Goal: Communication & Community: Answer question/provide support

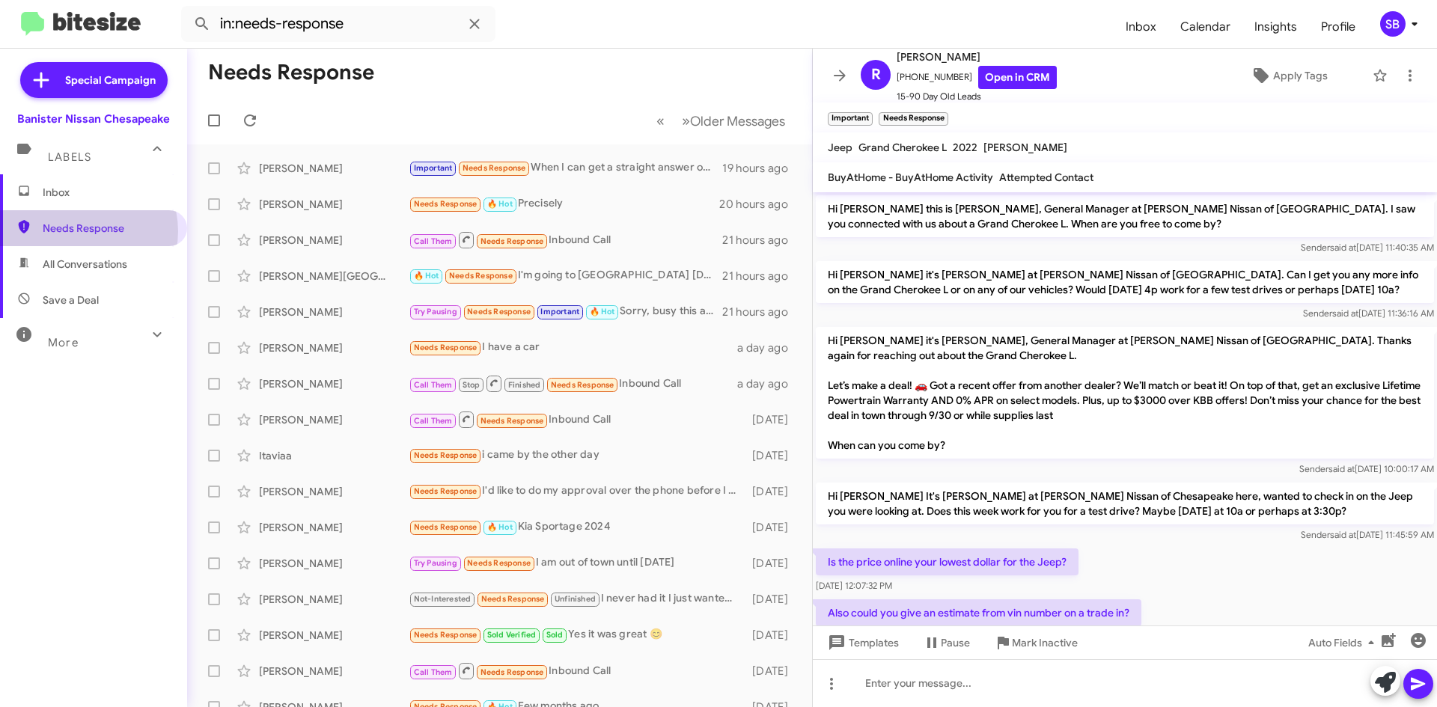
click at [82, 231] on span "Needs Response" at bounding box center [106, 228] width 127 height 15
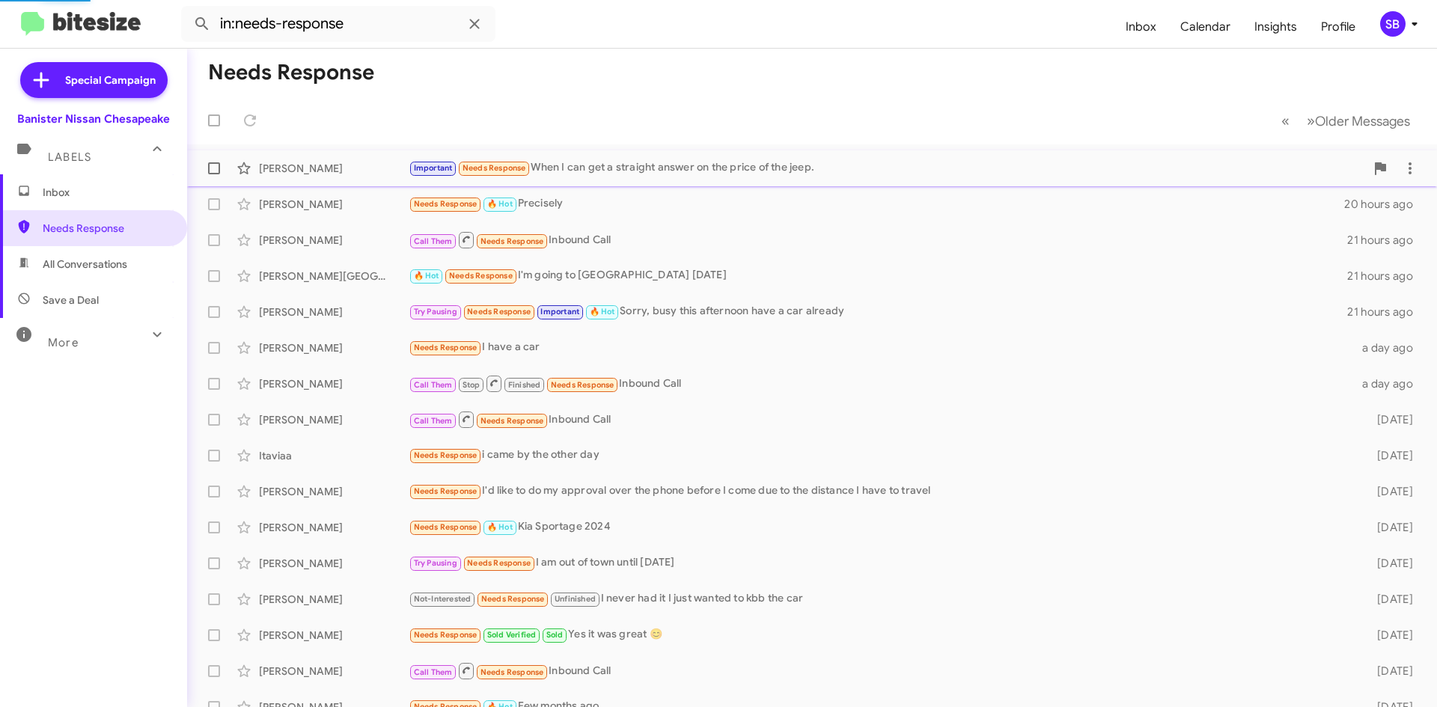
click at [591, 167] on div "Important Needs Response When I can get a straight answer on the price of the j…" at bounding box center [887, 167] width 957 height 17
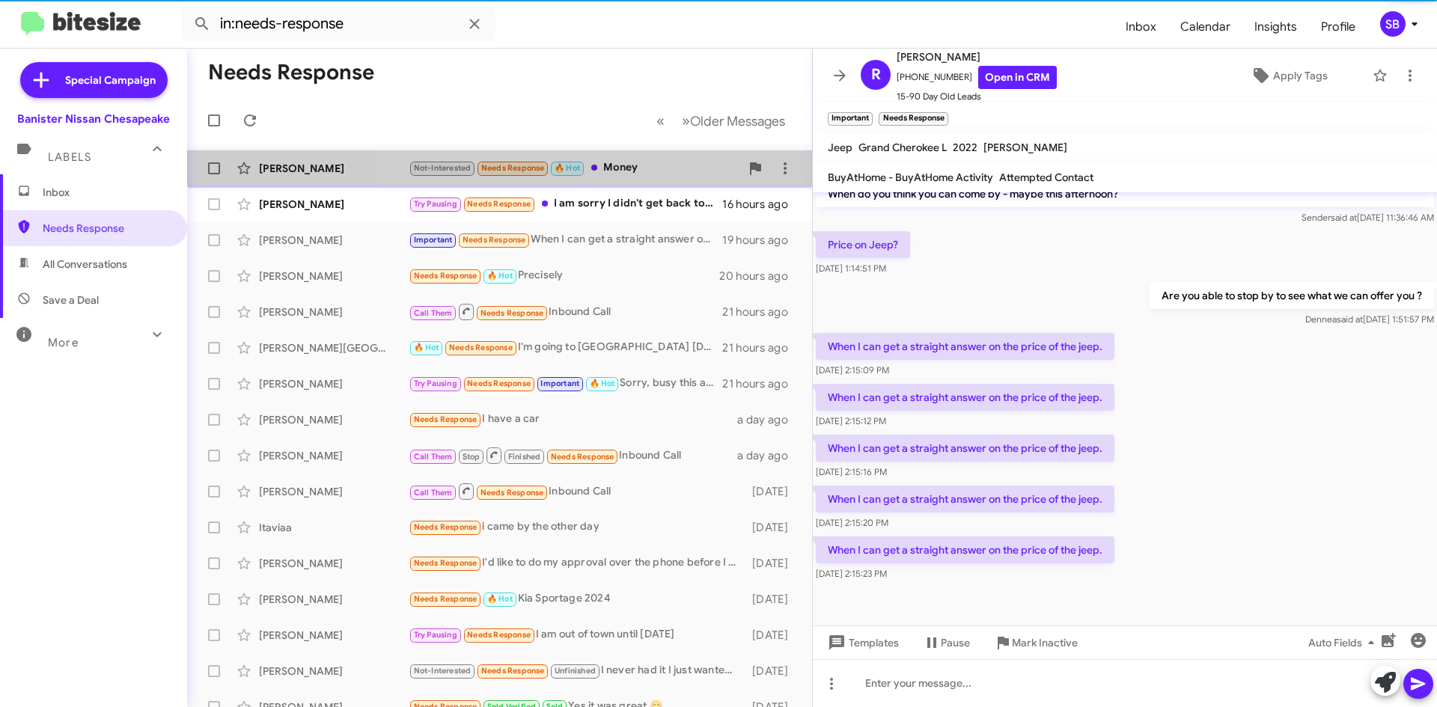
click at [653, 177] on div "Not-Interested Needs Response 🔥 Hot Money" at bounding box center [575, 167] width 332 height 17
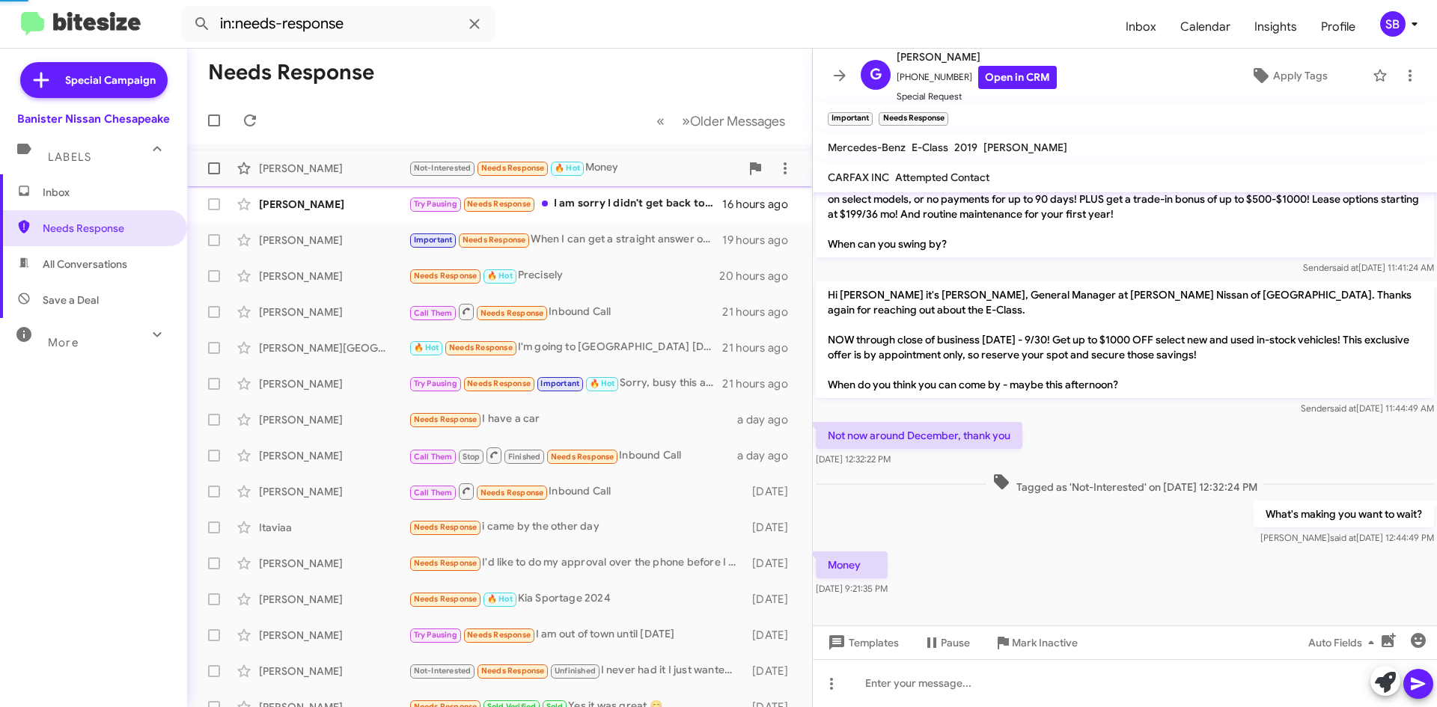
scroll to position [225, 0]
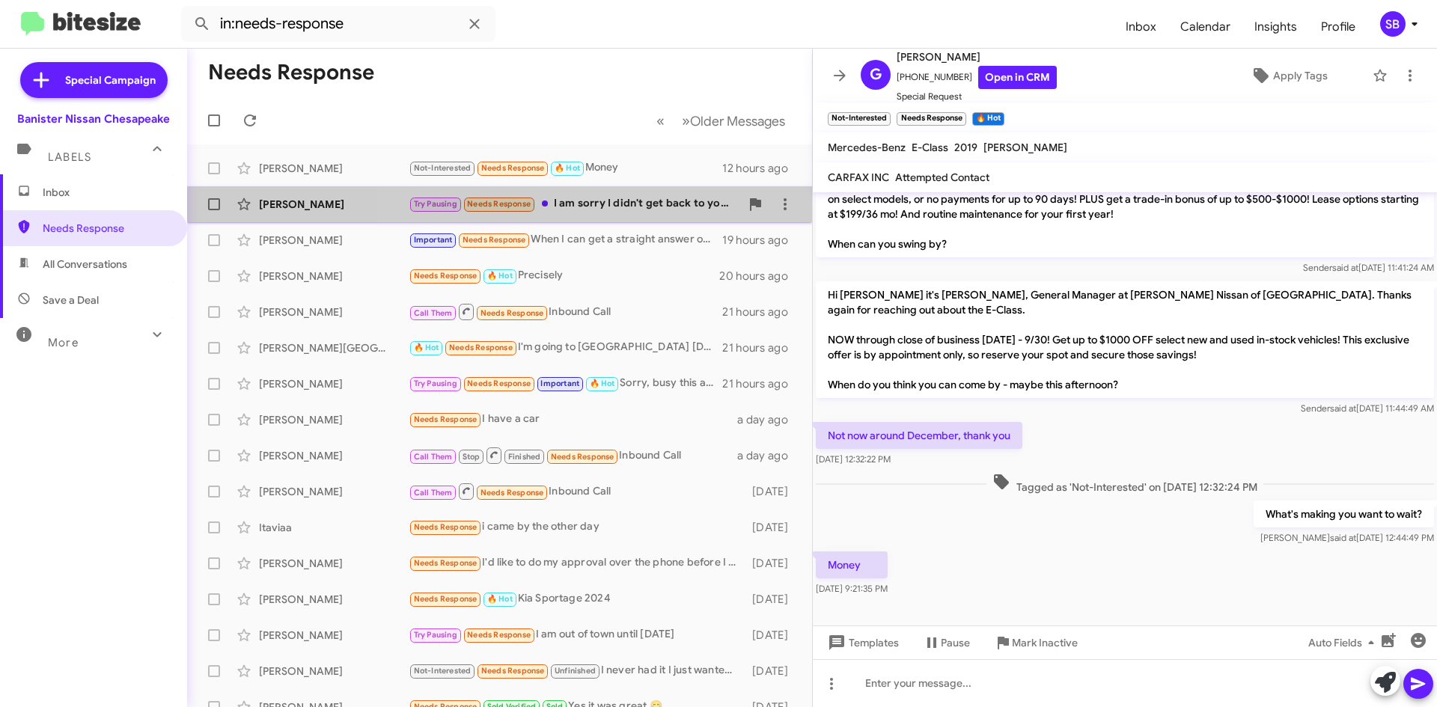
click at [651, 213] on div "[PERSON_NAME] Try Pausing Needs Response I am sorry I didn't get back to you. W…" at bounding box center [499, 204] width 601 height 30
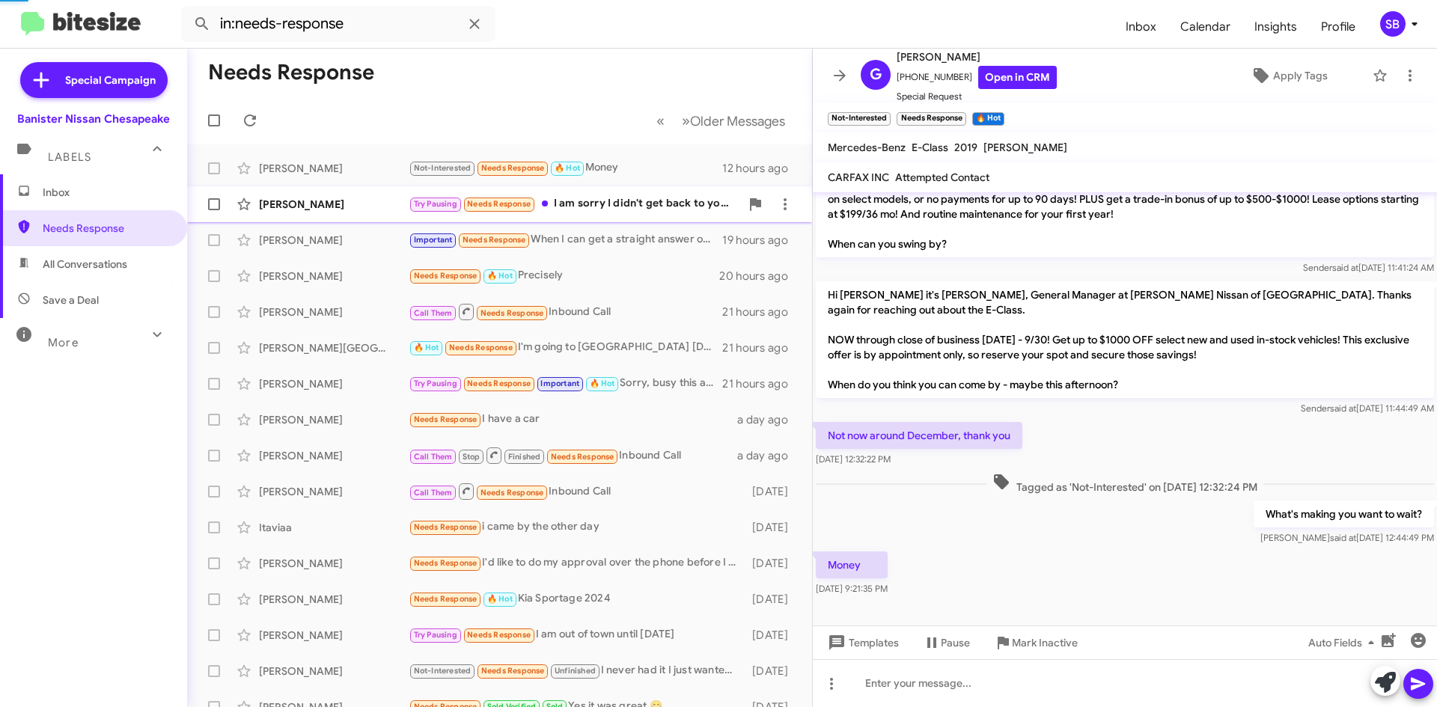
scroll to position [100, 0]
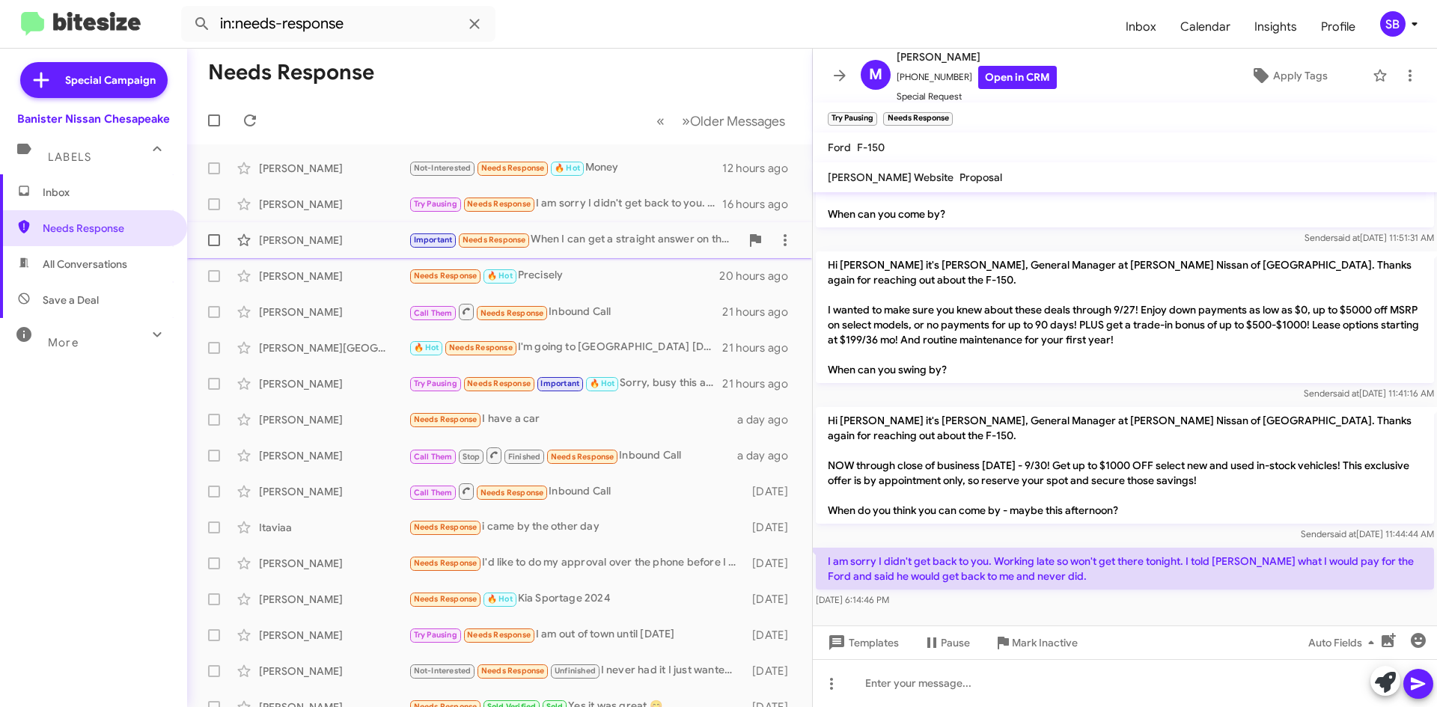
click at [619, 246] on div "Important Needs Response When I can get a straight answer on the price of the j…" at bounding box center [575, 239] width 332 height 17
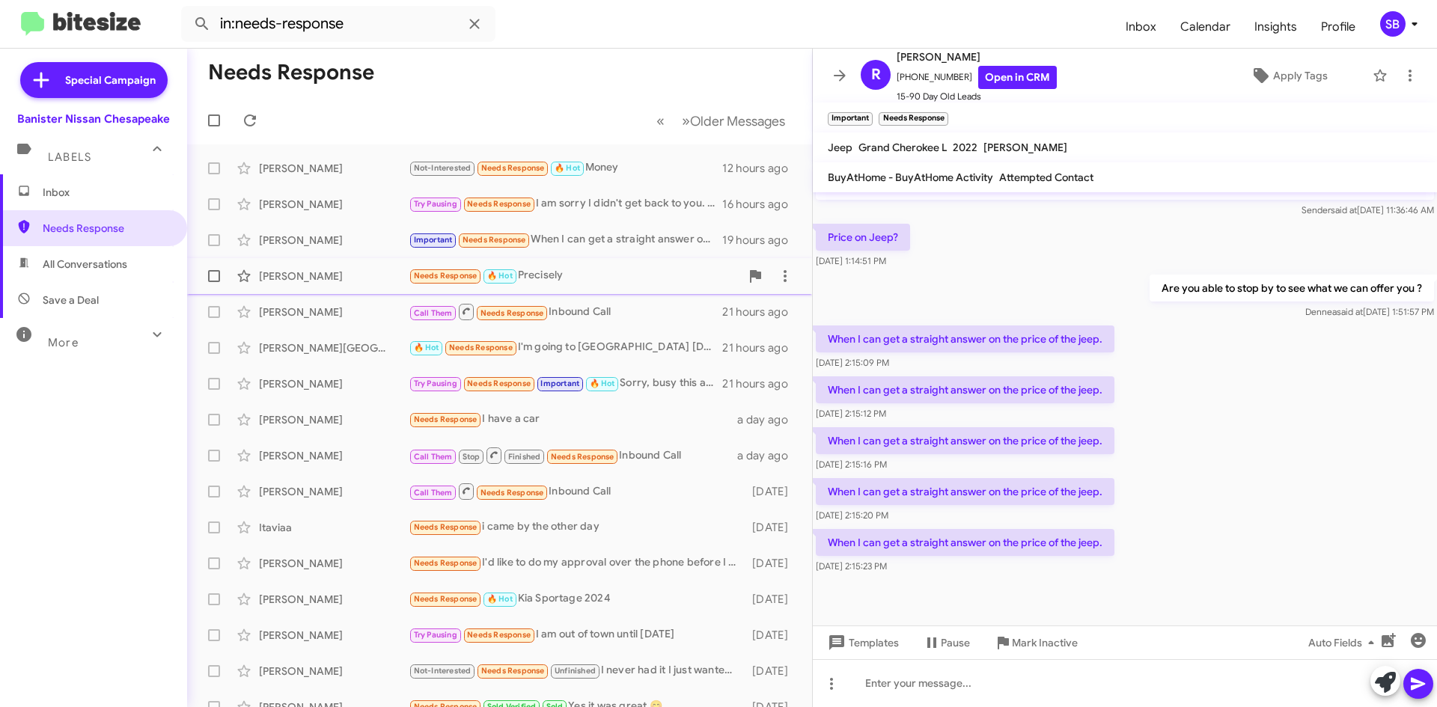
click at [600, 286] on div "[PERSON_NAME] Needs Response 🔥 Hot Precisely 20 hours ago" at bounding box center [499, 276] width 601 height 30
